Goal: Find specific page/section: Find specific page/section

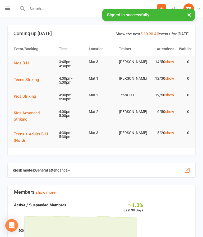
click at [6, 10] on icon at bounding box center [7, 8] width 5 height 3
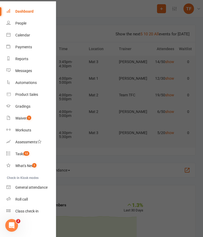
scroll to position [17, 0]
click at [30, 199] on link "Roll call" at bounding box center [31, 200] width 50 height 12
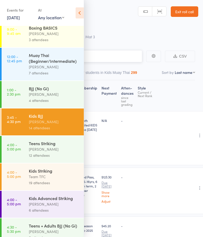
scroll to position [71, 0]
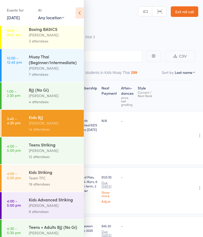
click at [78, 15] on icon at bounding box center [80, 12] width 8 height 11
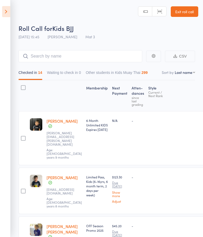
click at [77, 76] on button "Waiting to check in 0" at bounding box center [64, 74] width 34 height 12
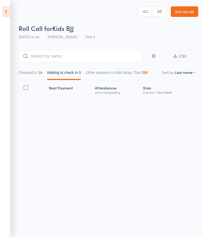
click at [26, 73] on button "Checked in 14" at bounding box center [30, 74] width 24 height 12
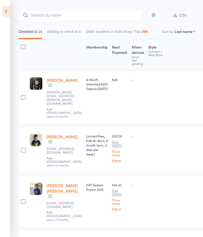
scroll to position [0, 0]
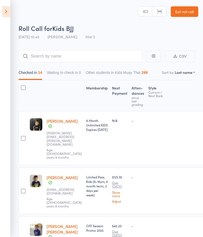
click at [5, 15] on icon at bounding box center [6, 11] width 8 height 11
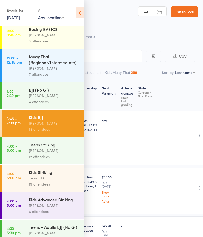
click at [62, 154] on div "[PERSON_NAME]" at bounding box center [54, 151] width 50 height 6
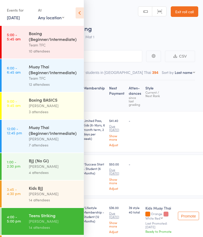
click at [83, 10] on icon at bounding box center [80, 12] width 8 height 11
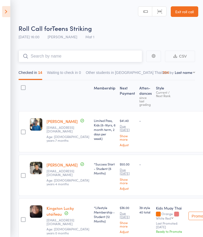
click at [109, 57] on input "search" at bounding box center [80, 56] width 124 height 12
type input "C"
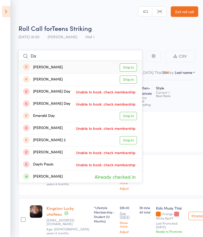
type input "D"
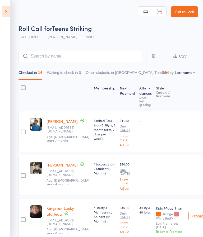
click at [8, 12] on icon at bounding box center [6, 11] width 8 height 11
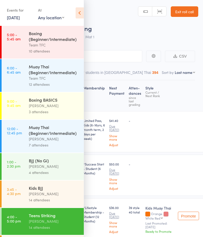
click at [68, 191] on div "Kids BJJ" at bounding box center [54, 188] width 50 height 6
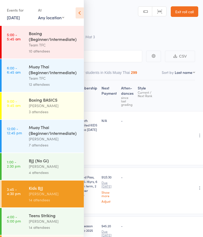
click at [83, 16] on icon at bounding box center [80, 12] width 8 height 11
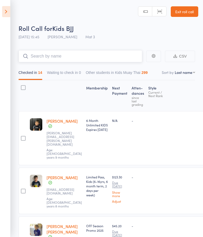
click at [111, 54] on input "search" at bounding box center [80, 56] width 124 height 12
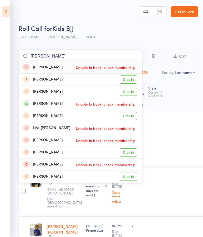
type input "[PERSON_NAME]"
click at [137, 32] on div "Roll Call for Kids BJJ" at bounding box center [108, 28] width 180 height 9
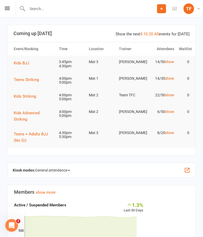
click at [116, 10] on input "text" at bounding box center [91, 8] width 131 height 7
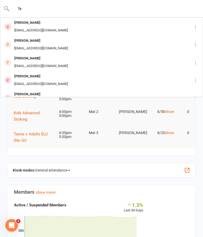
type input "T"
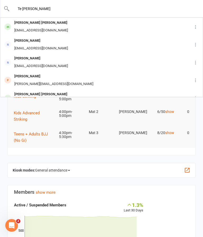
type input "Te Huns jackson"
click at [24, 27] on div "rawiniatehuna@gmail.com" at bounding box center [41, 31] width 57 height 8
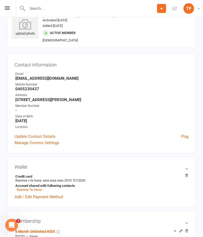
scroll to position [17, 0]
click at [22, 33] on div "upload photo" at bounding box center [25, 27] width 26 height 17
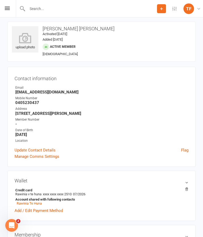
scroll to position [0, 0]
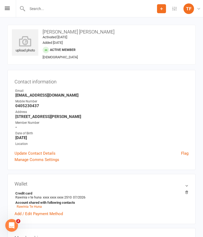
click at [23, 46] on icon at bounding box center [25, 41] width 26 height 11
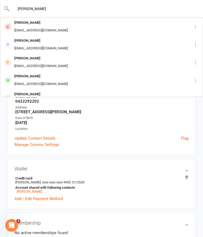
type input "[PERSON_NAME]"
click at [25, 80] on div "ajhunkin30@gmail.com" at bounding box center [41, 84] width 57 height 8
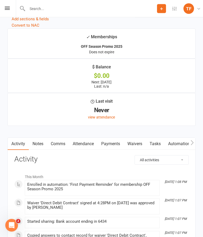
click at [111, 150] on link "Payments" at bounding box center [110, 144] width 26 height 12
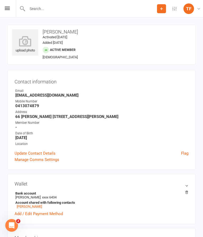
click at [23, 45] on icon at bounding box center [25, 41] width 26 height 11
